Goal: Transaction & Acquisition: Obtain resource

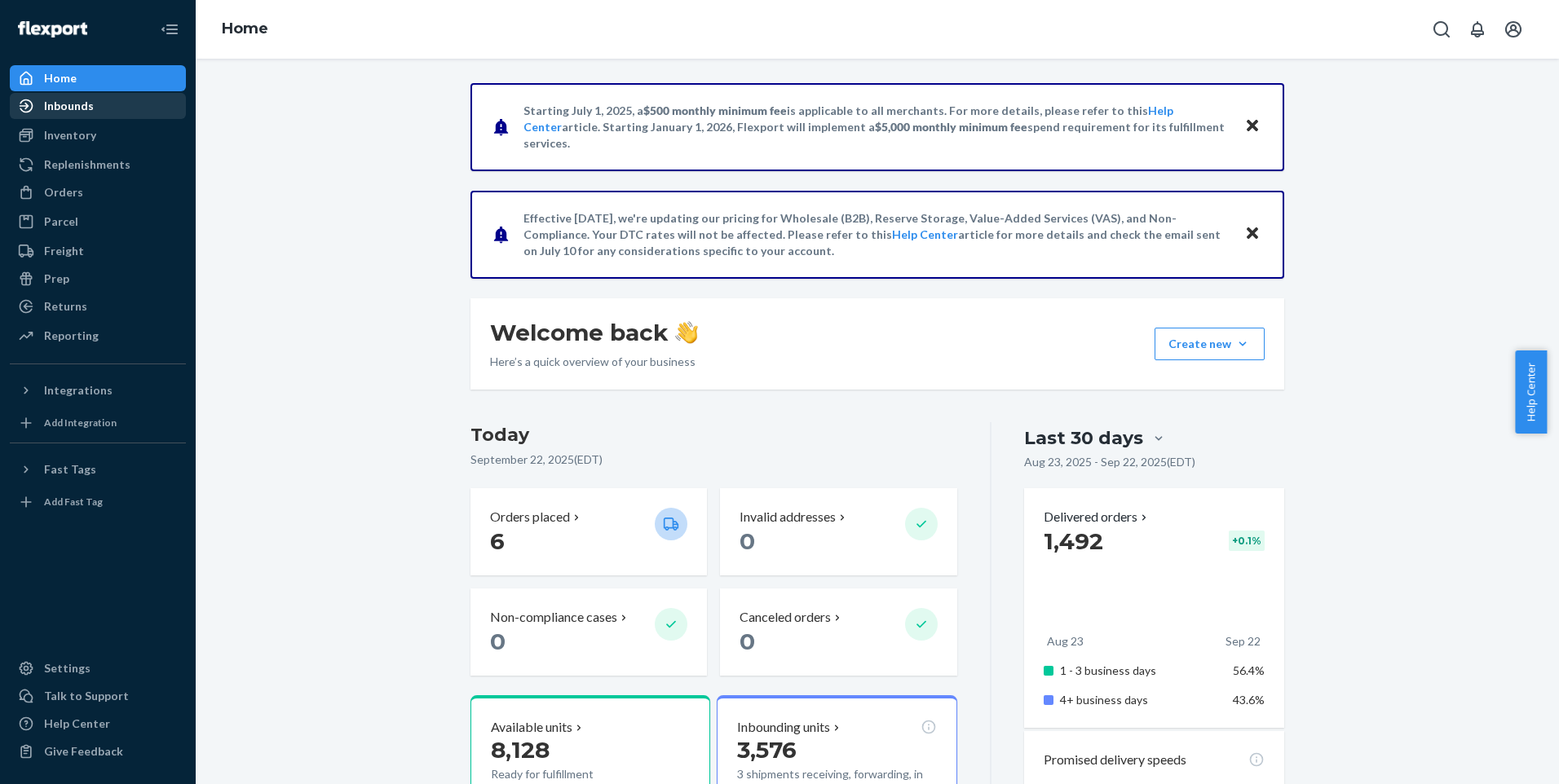
click at [69, 105] on div "Inbounds" at bounding box center [69, 106] width 50 height 17
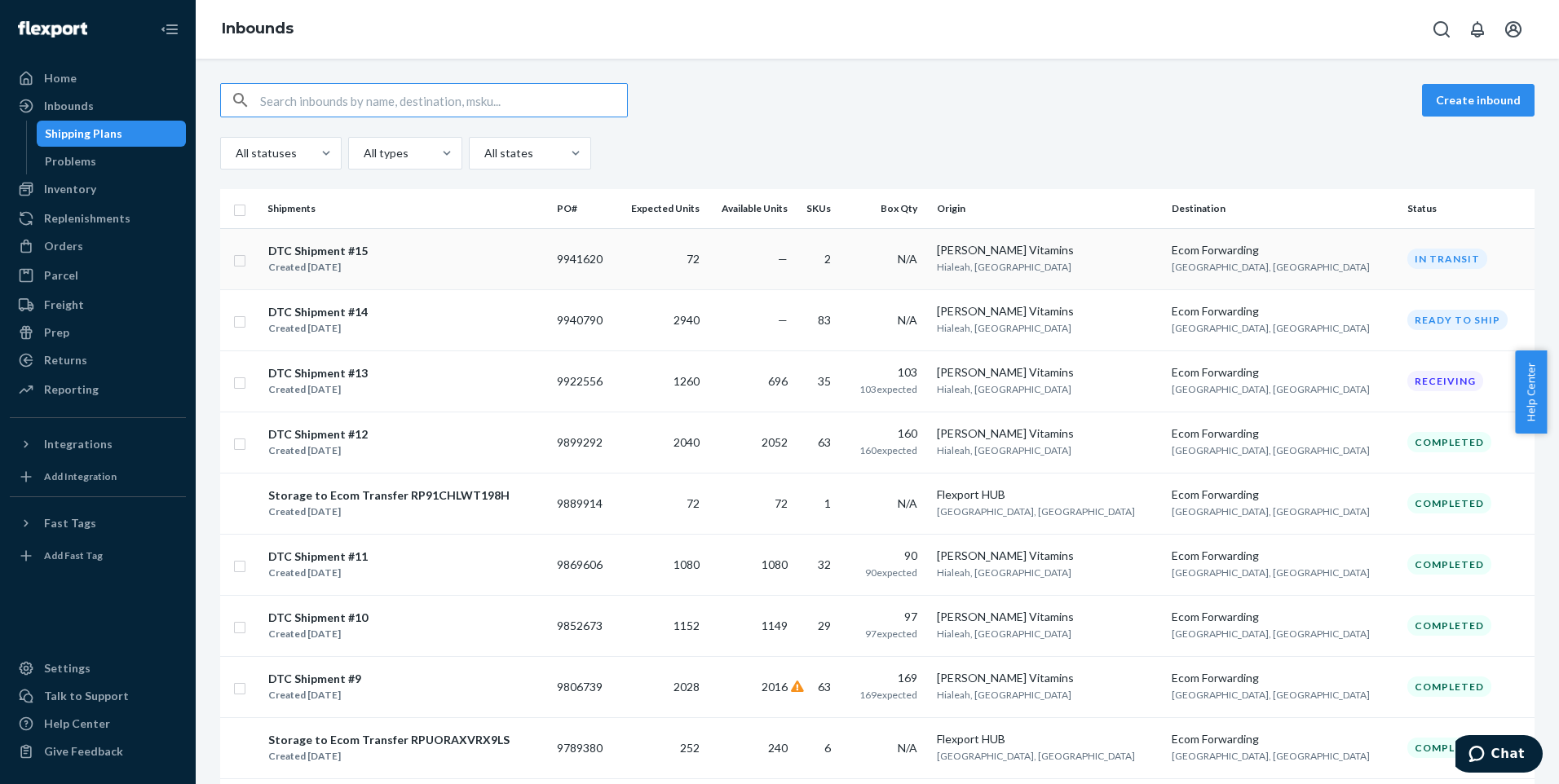
click at [325, 252] on div "DTC Shipment #15" at bounding box center [318, 251] width 100 height 17
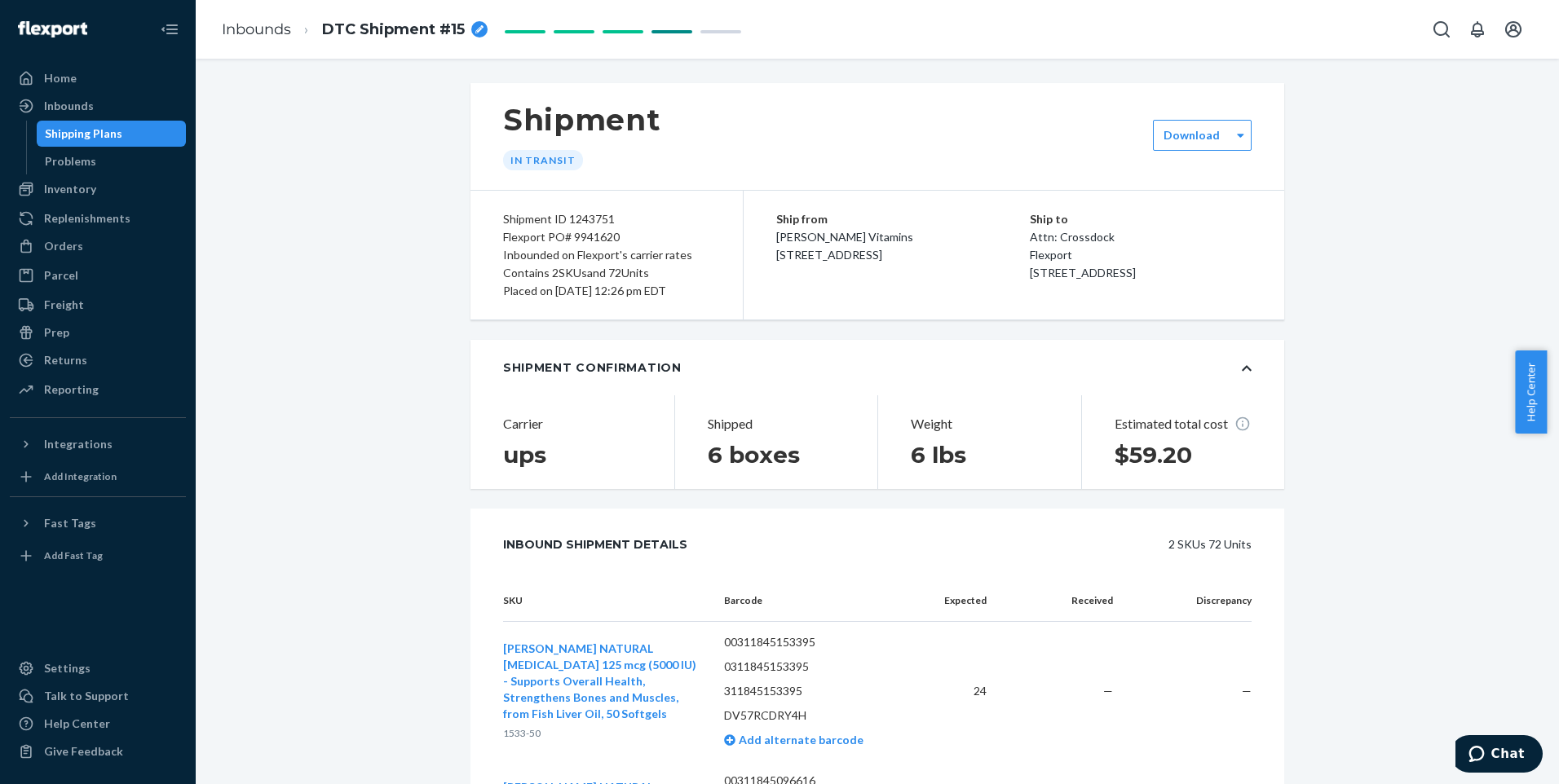
click at [92, 133] on div "Shipping Plans" at bounding box center [83, 134] width 78 height 17
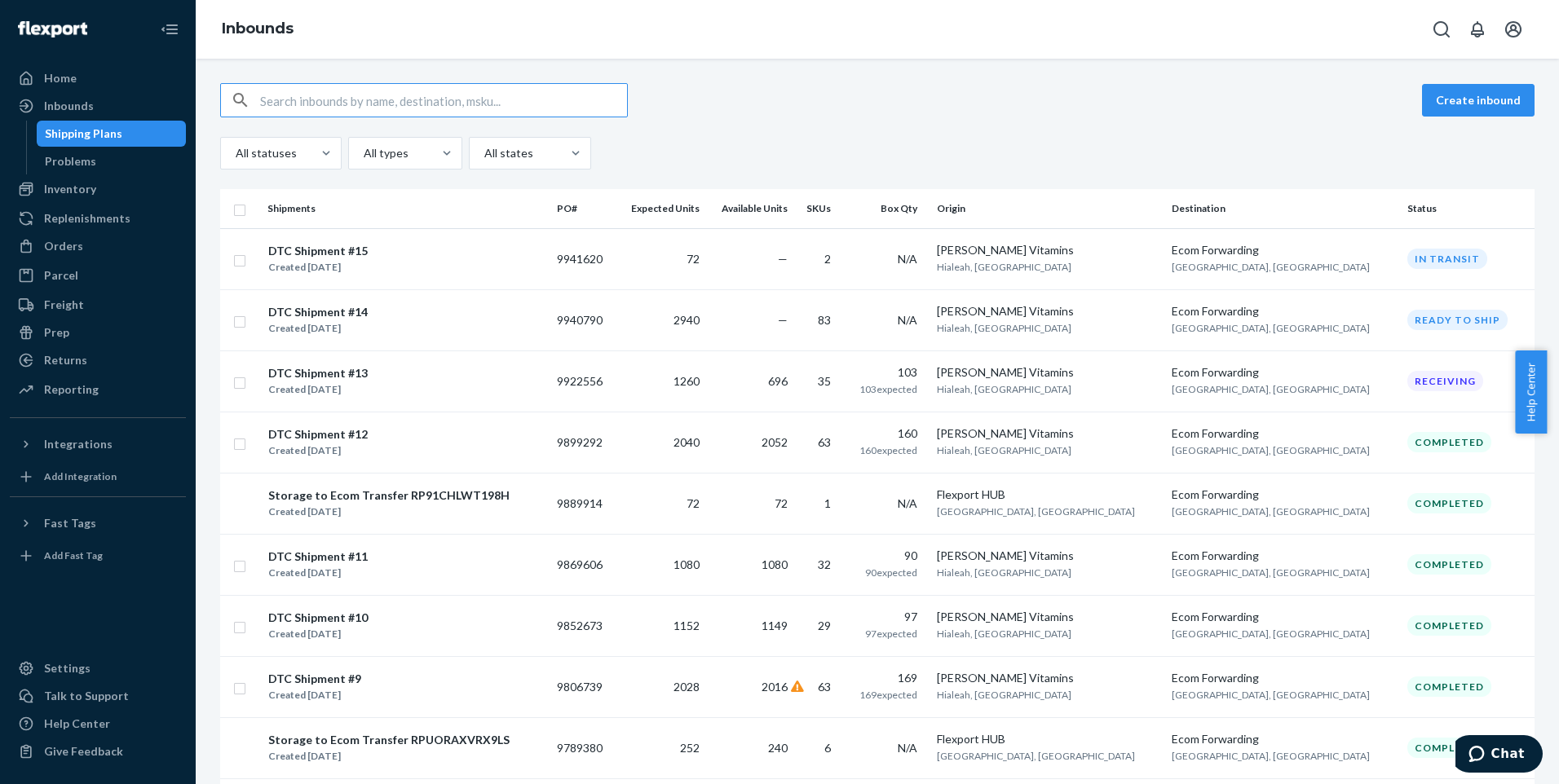
click at [322, 308] on div "DTC Shipment #14" at bounding box center [318, 312] width 100 height 17
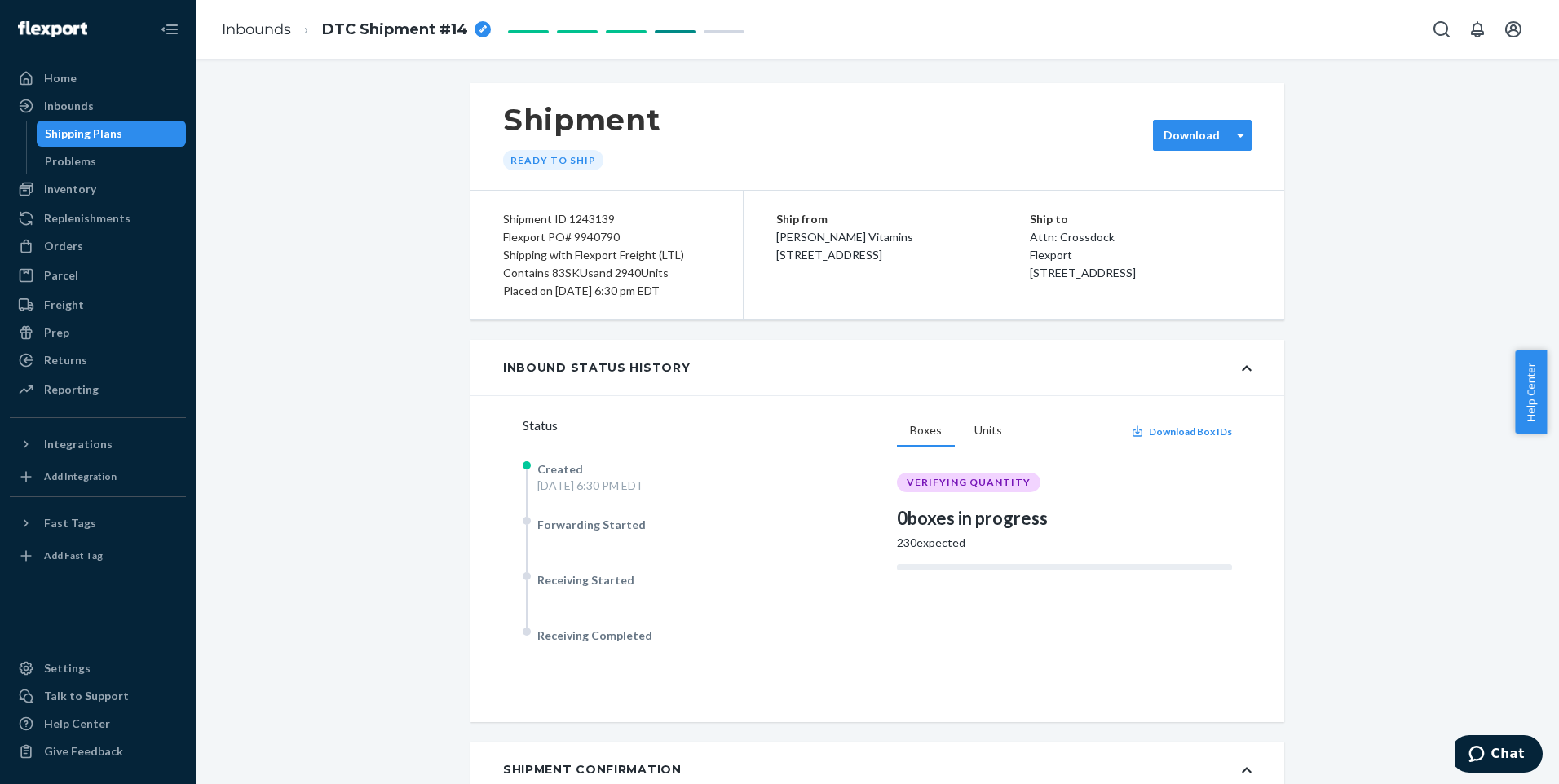
click at [1204, 129] on label "Download" at bounding box center [1192, 135] width 56 height 17
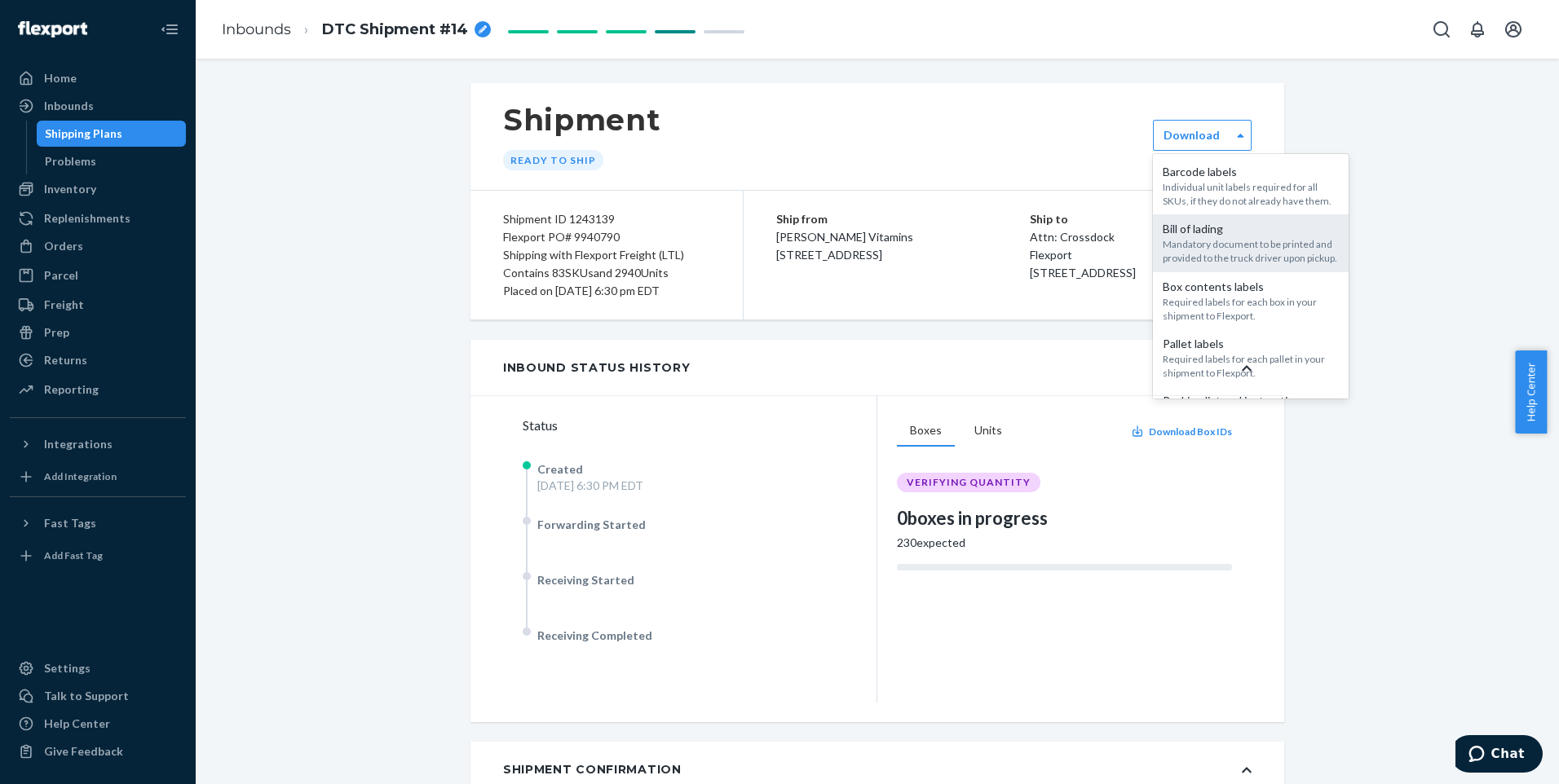
click at [1209, 254] on div "Mandatory document to be printed and provided to the truck driver upon pickup." at bounding box center [1250, 251] width 176 height 28
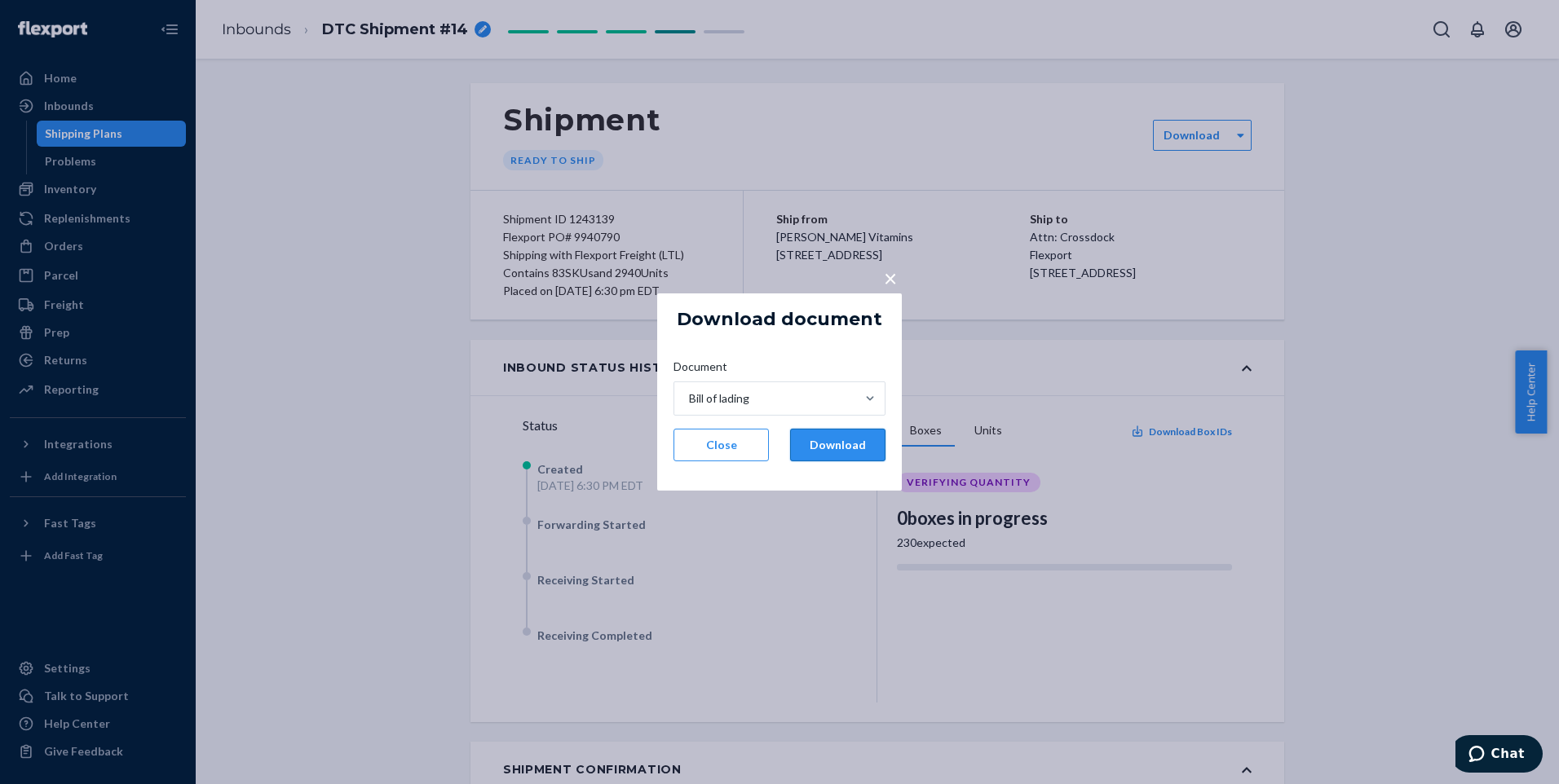
click at [841, 446] on button "Download" at bounding box center [838, 446] width 96 height 33
click at [843, 449] on button "Download" at bounding box center [838, 446] width 96 height 33
click at [836, 446] on button "Download" at bounding box center [838, 446] width 96 height 33
click at [887, 279] on span "×" at bounding box center [891, 278] width 13 height 28
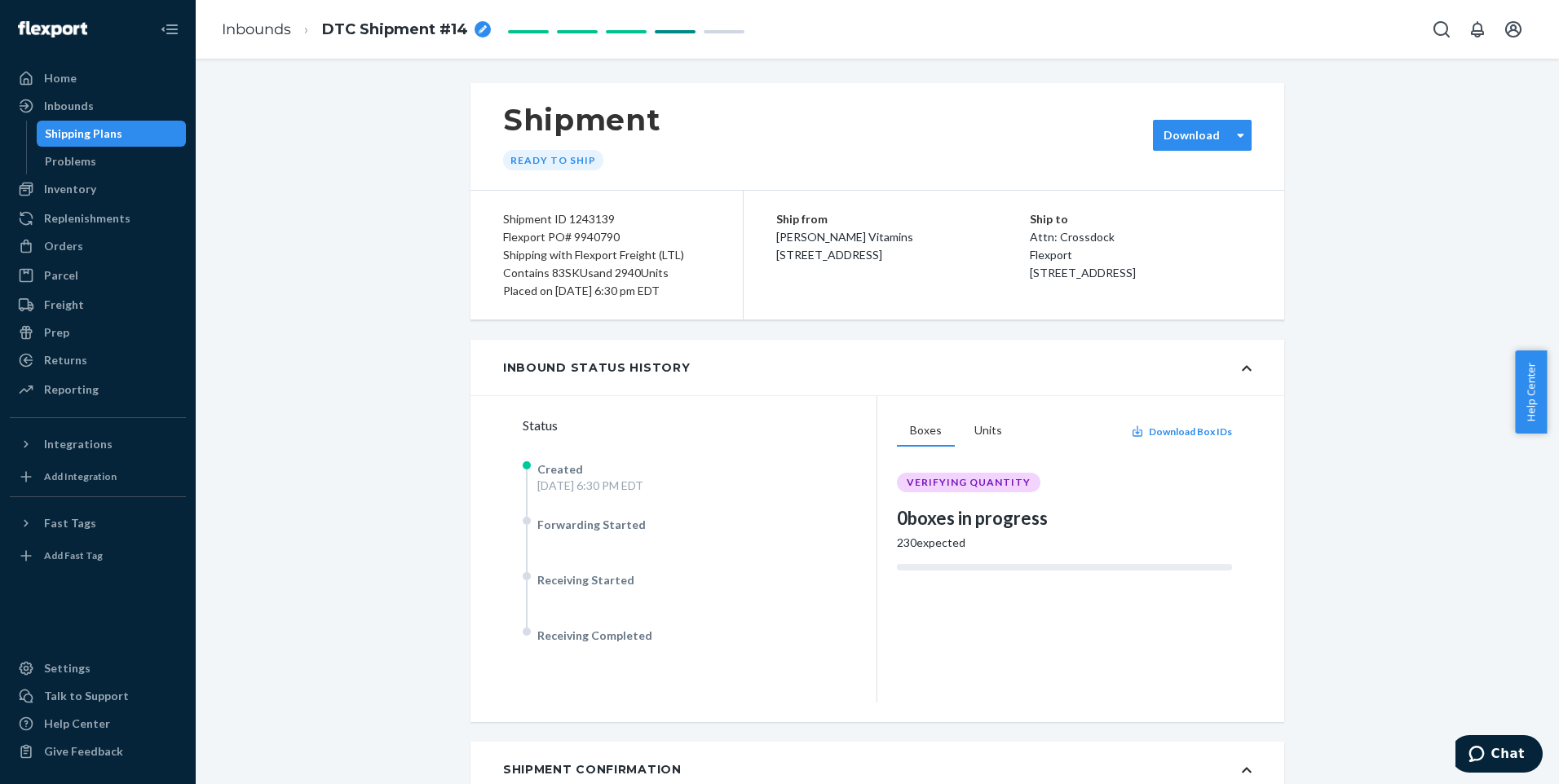
click at [1207, 134] on label "Download" at bounding box center [1192, 135] width 56 height 17
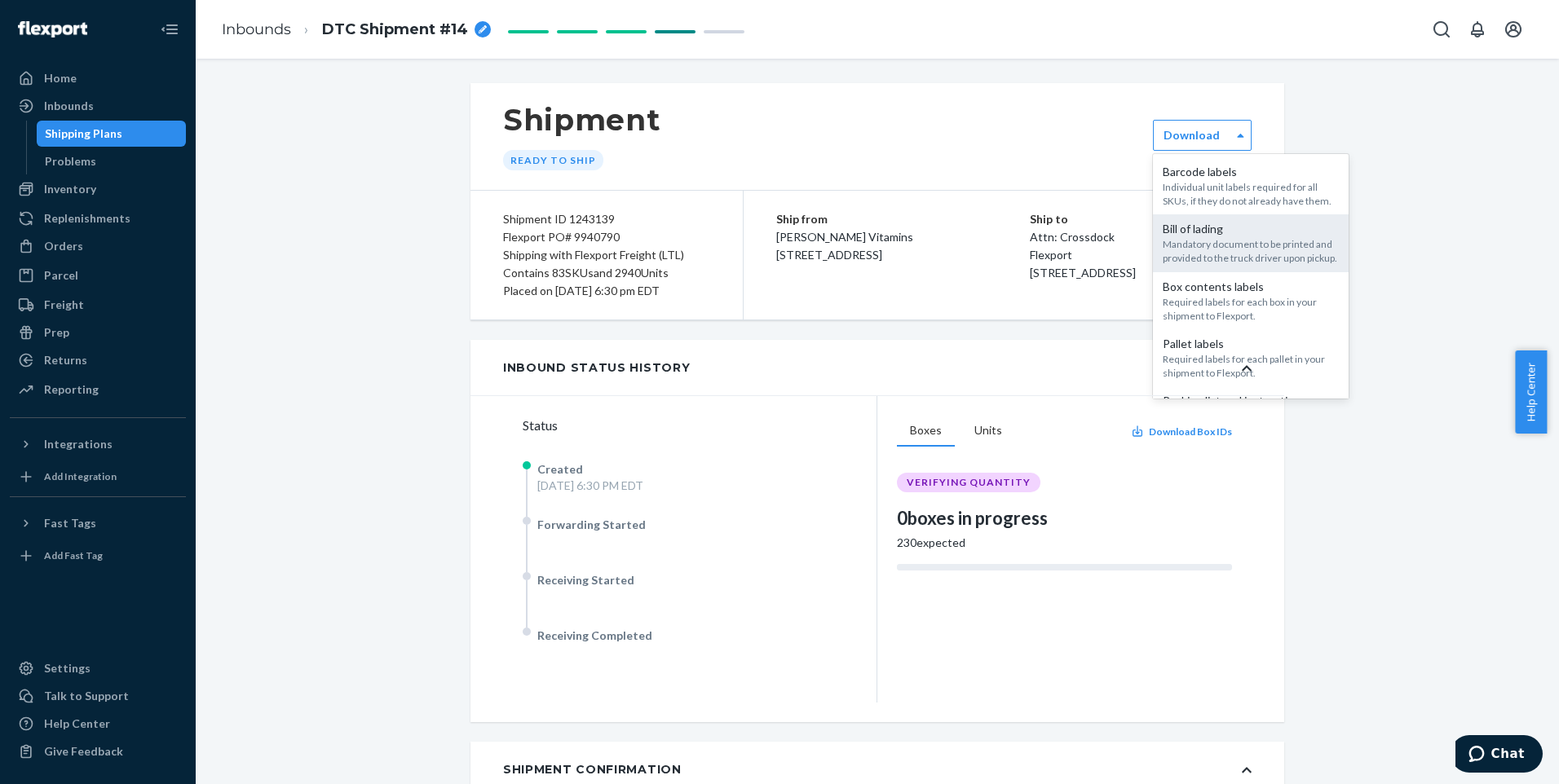
click at [1200, 265] on div "Mandatory document to be printed and provided to the truck driver upon pickup." at bounding box center [1250, 251] width 176 height 28
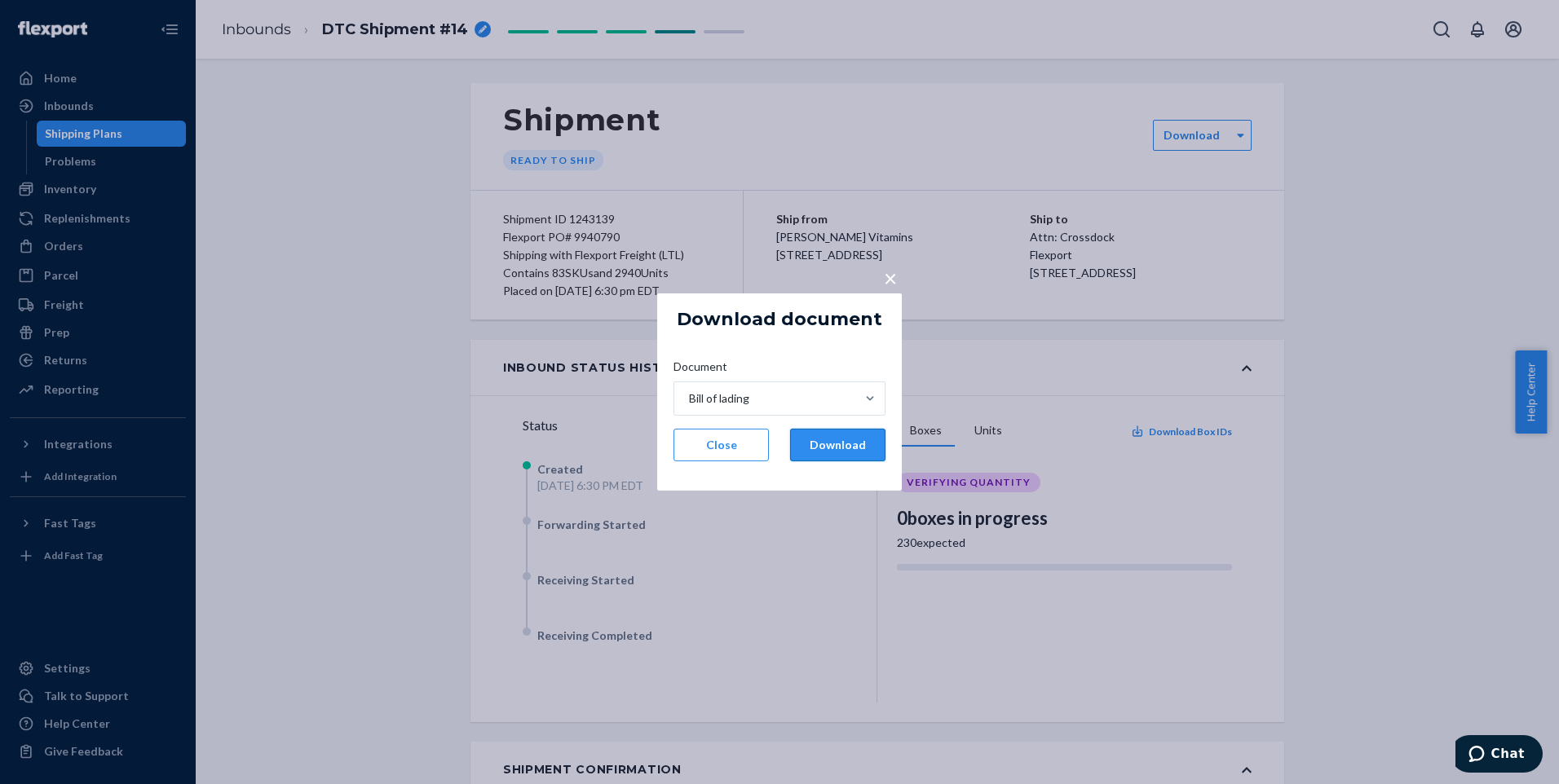
click at [823, 439] on button "Download" at bounding box center [838, 446] width 96 height 33
click at [895, 273] on span "×" at bounding box center [891, 278] width 13 height 28
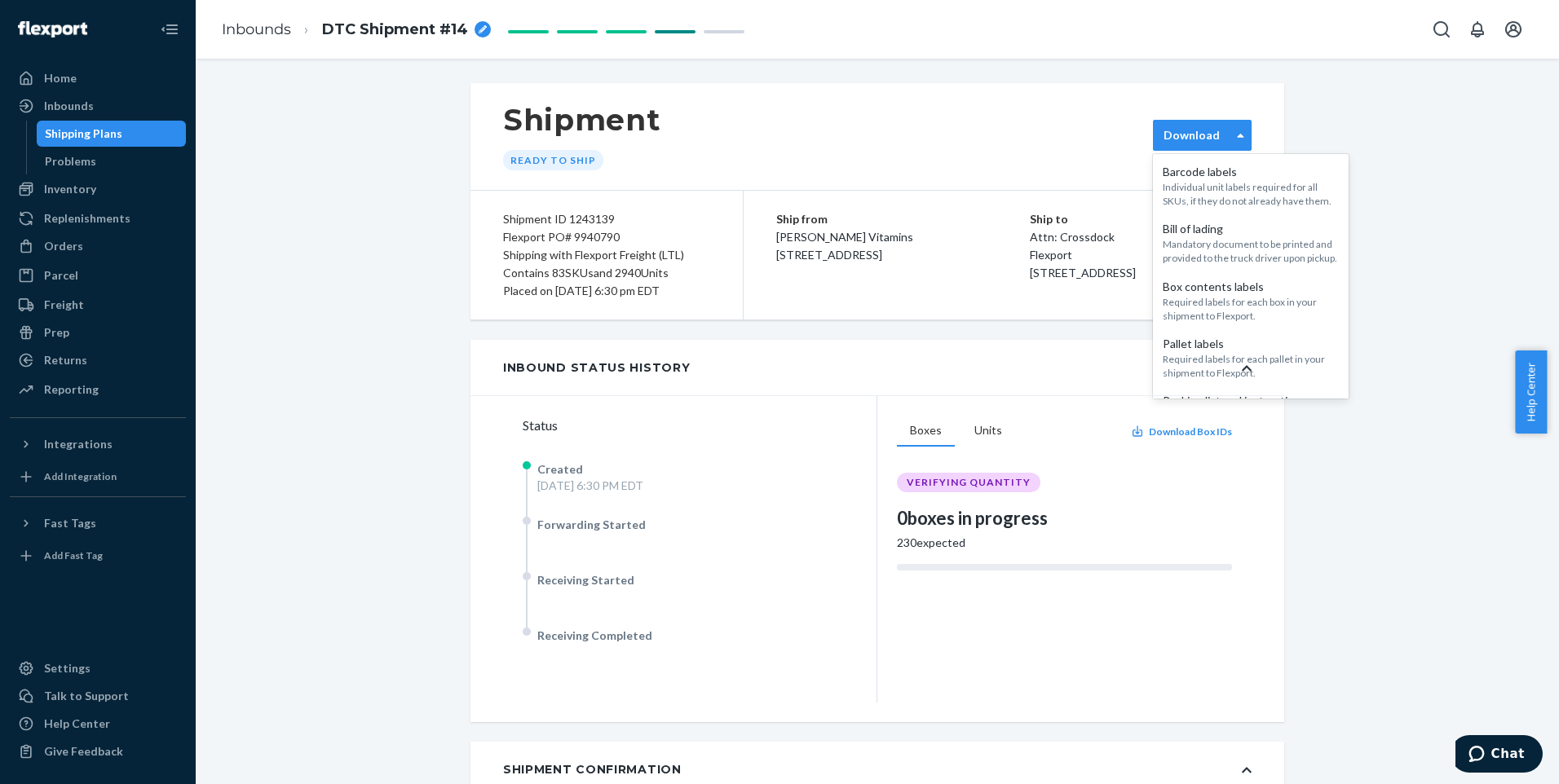
click at [1194, 140] on label "Download" at bounding box center [1192, 135] width 56 height 17
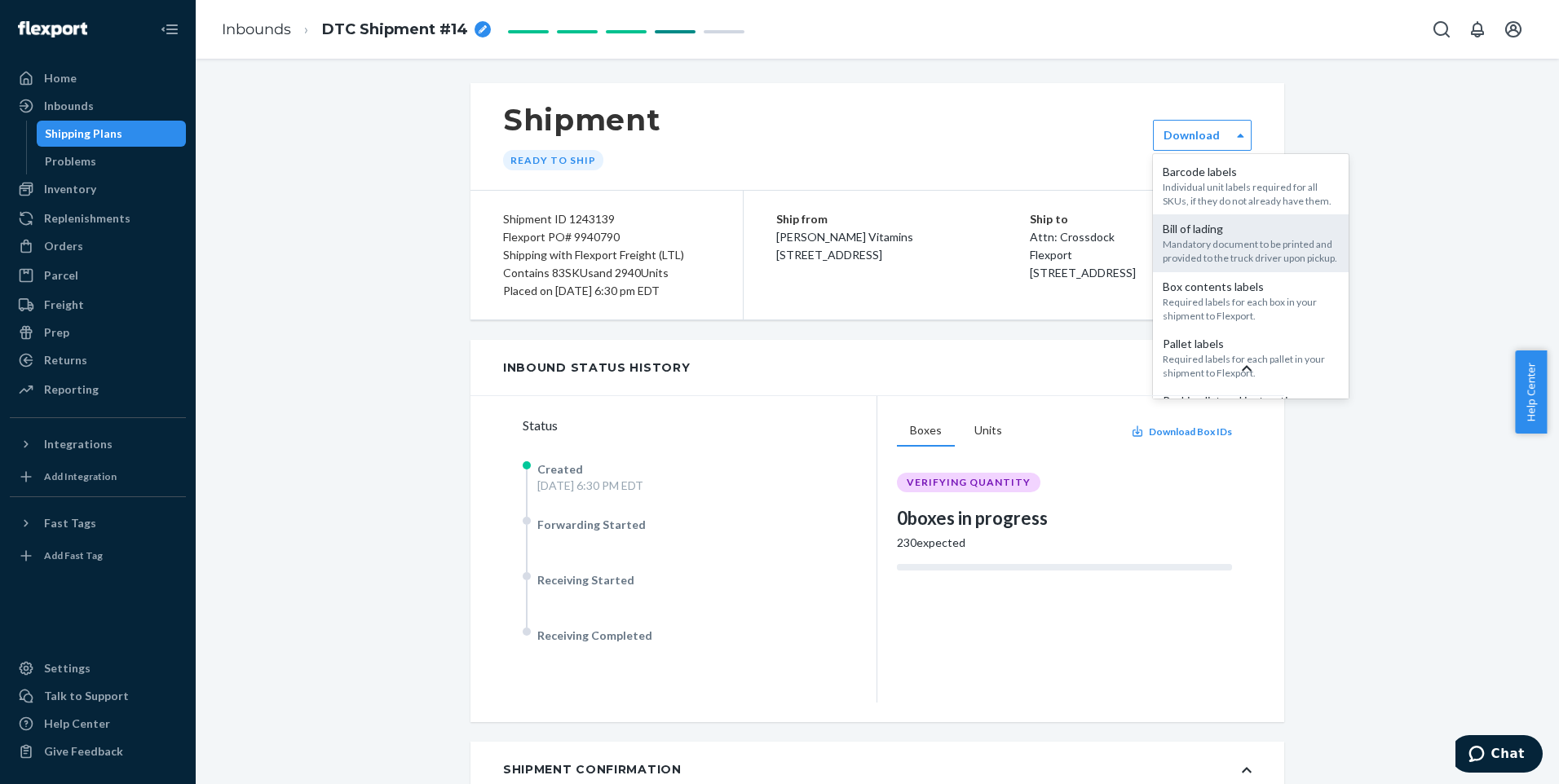
click at [1191, 237] on div "Bill of lading" at bounding box center [1250, 229] width 176 height 17
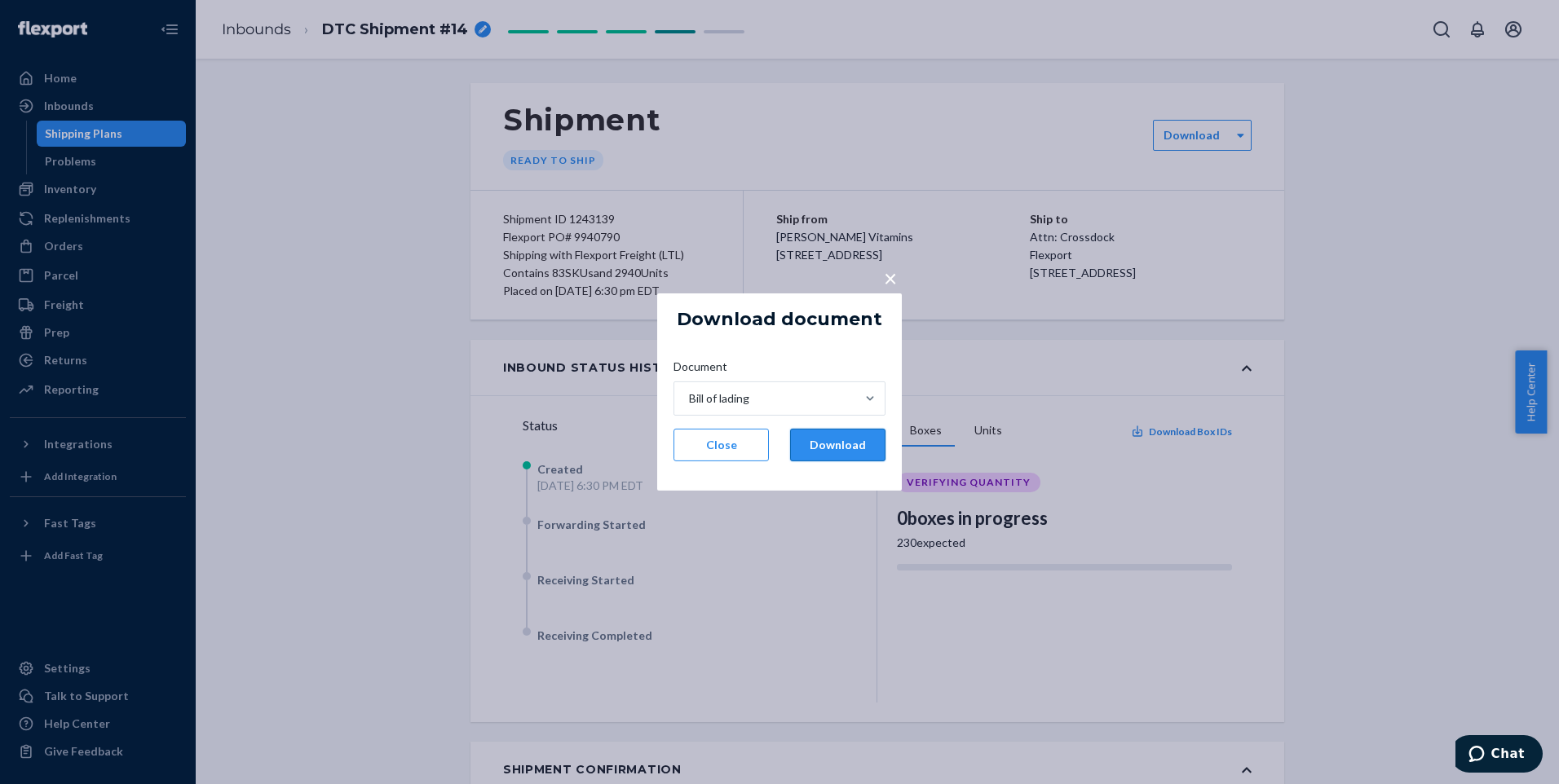
click at [824, 443] on button "Download" at bounding box center [838, 446] width 96 height 33
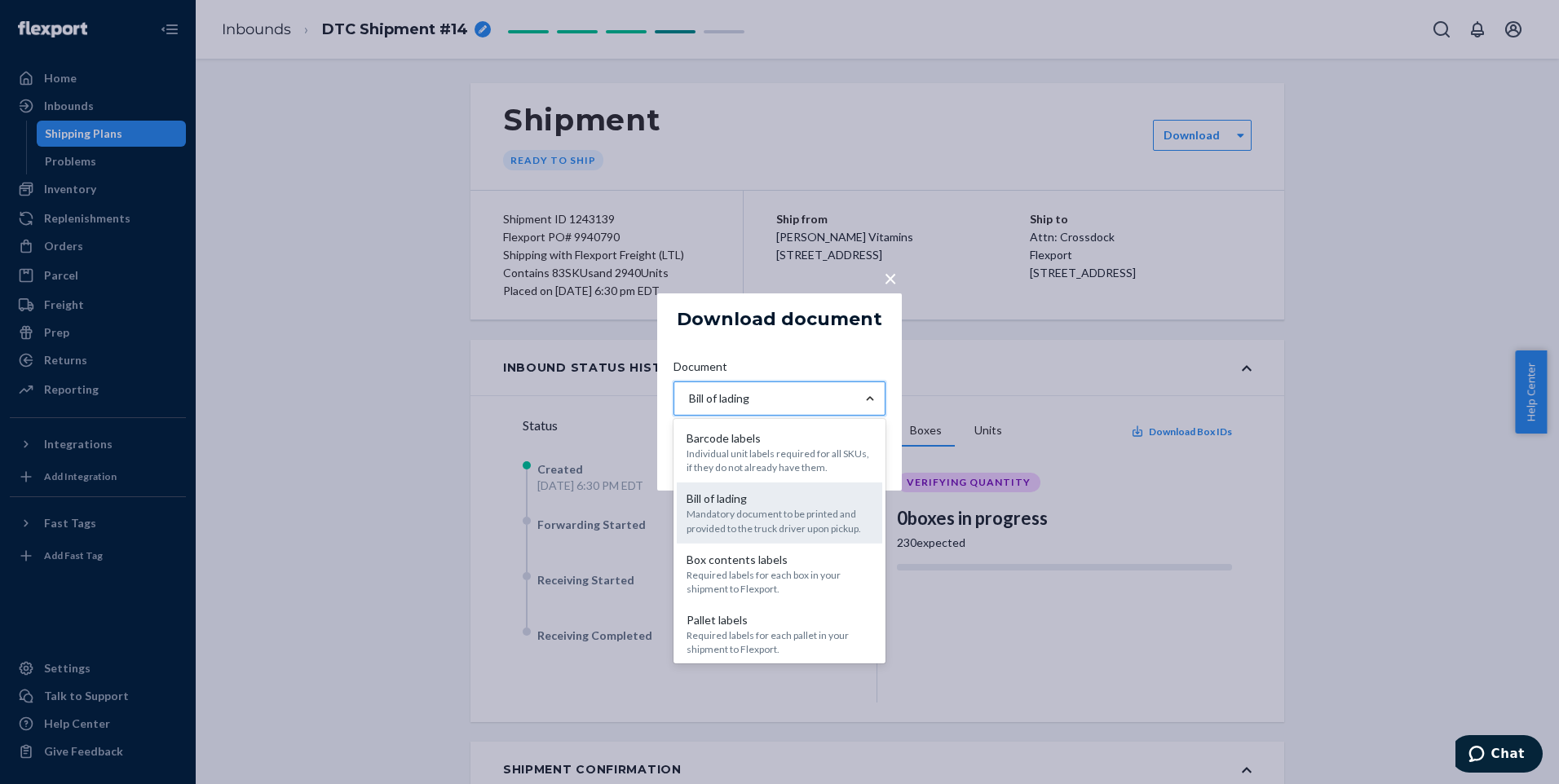
scroll to position [79, 0]
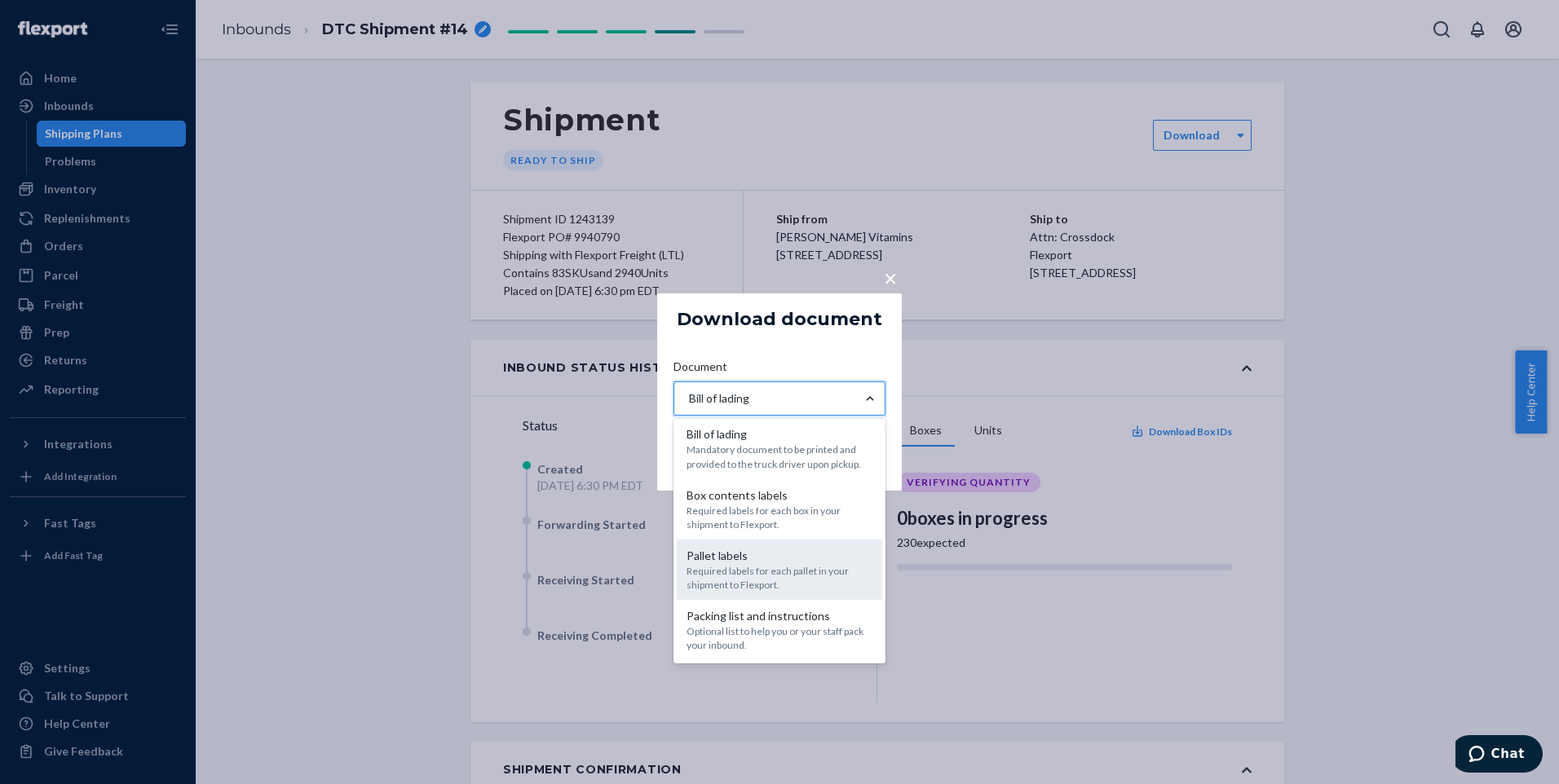
click at [758, 565] on div "Required labels for each pallet in your shipment to Flexport." at bounding box center [779, 579] width 186 height 28
click at [689, 407] on input "Document option [object Object] focused, 4 of 5. 5 results available. Use Up an…" at bounding box center [688, 399] width 2 height 17
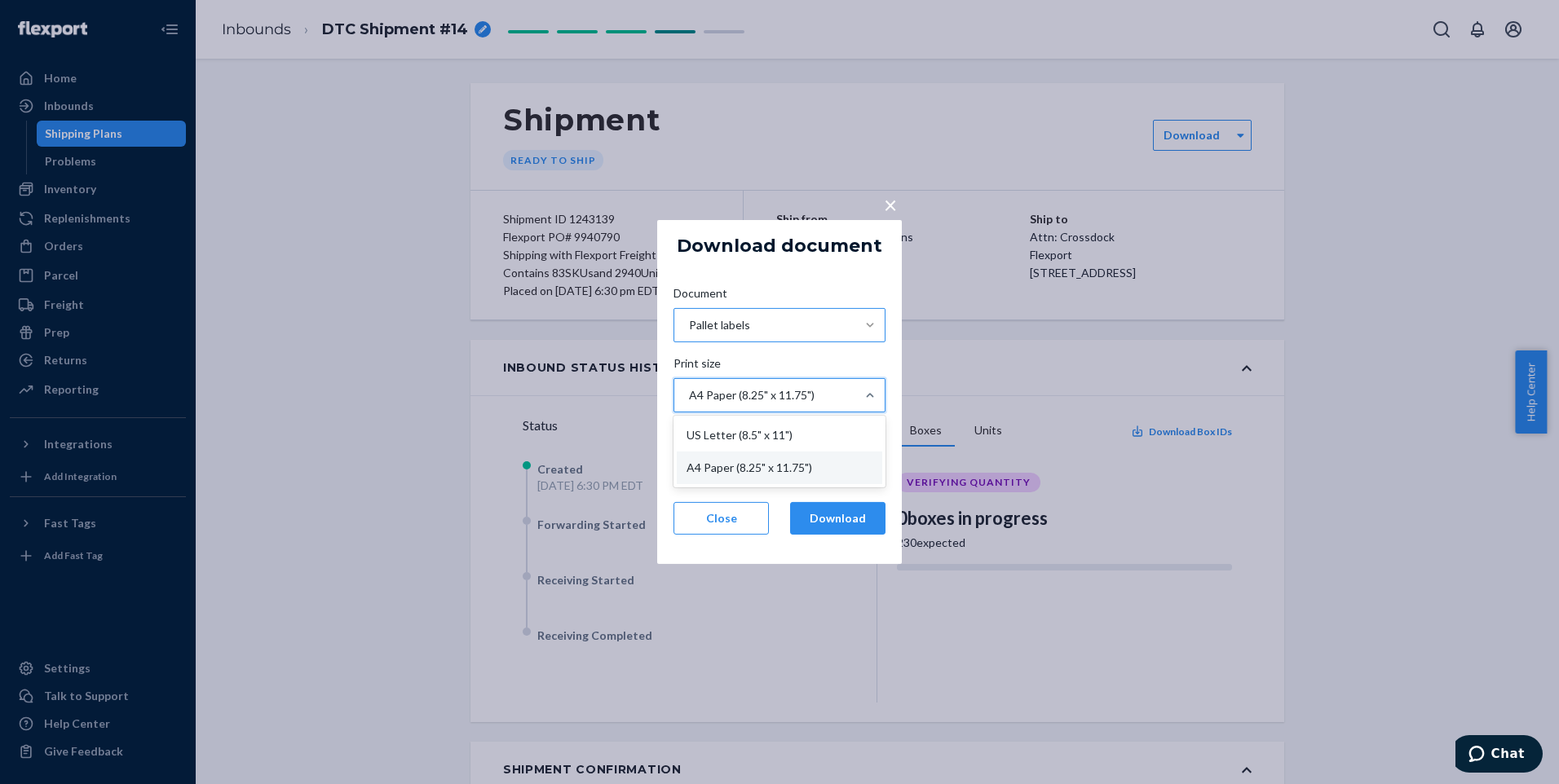
click at [823, 389] on div "A4 Paper (8.25" x 11.75")" at bounding box center [764, 395] width 181 height 33
click at [689, 389] on input "Print size option [object Object] focused, 2 of 2. 2 results available. Use Up …" at bounding box center [688, 395] width 2 height 17
click at [823, 389] on div "A4 Paper (8.25" x 11.75")" at bounding box center [764, 395] width 181 height 33
click at [689, 389] on input "Print size option [object Object] focused, 2 of 2. 2 results available. Use Up …" at bounding box center [688, 395] width 2 height 17
click at [830, 517] on button "Download" at bounding box center [838, 519] width 96 height 33
